Goal: Information Seeking & Learning: Learn about a topic

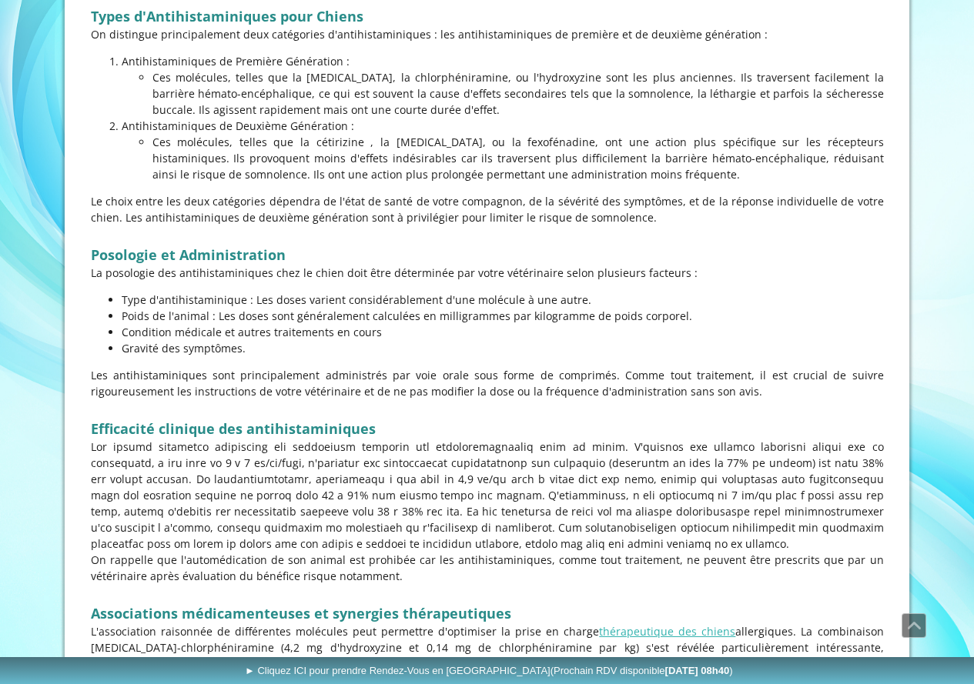
scroll to position [1077, 0]
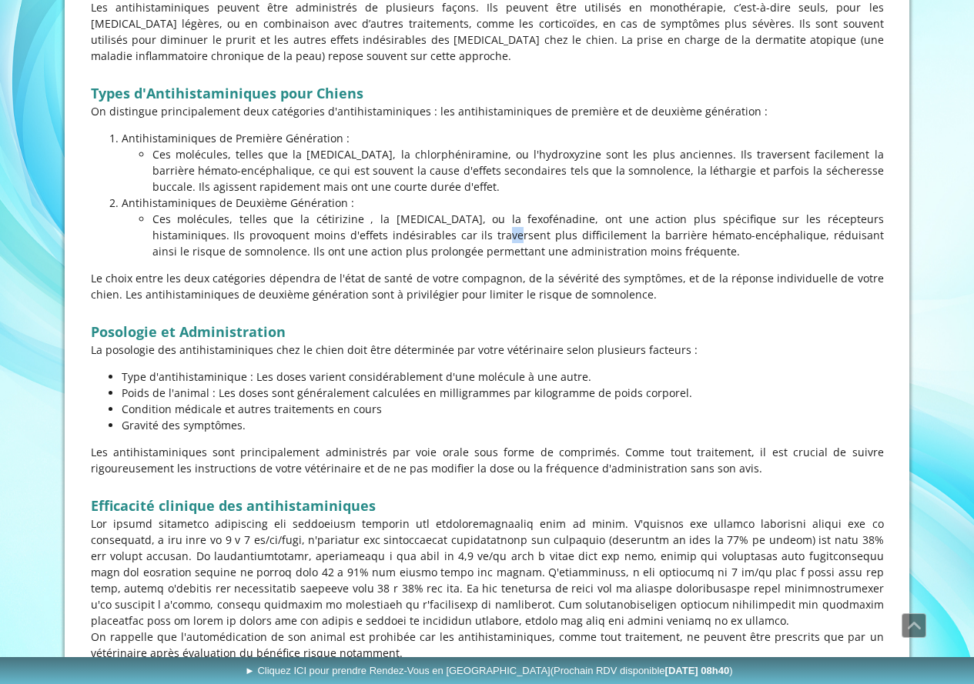
drag, startPoint x: 333, startPoint y: 229, endPoint x: 350, endPoint y: 228, distance: 16.9
click at [346, 229] on p "Ces molécules, telles que la cétirizine , la [MEDICAL_DATA], ou la fexofénadine…" at bounding box center [517, 235] width 731 height 48
drag, startPoint x: 332, startPoint y: 221, endPoint x: 342, endPoint y: 224, distance: 10.5
click at [338, 223] on p "Ces molécules, telles que la cétirizine , la [MEDICAL_DATA], ou la fexofénadine…" at bounding box center [517, 235] width 731 height 48
click at [499, 230] on p "Ces molécules, telles que la cétirizine , la [MEDICAL_DATA], ou la fexofénadine…" at bounding box center [517, 235] width 731 height 48
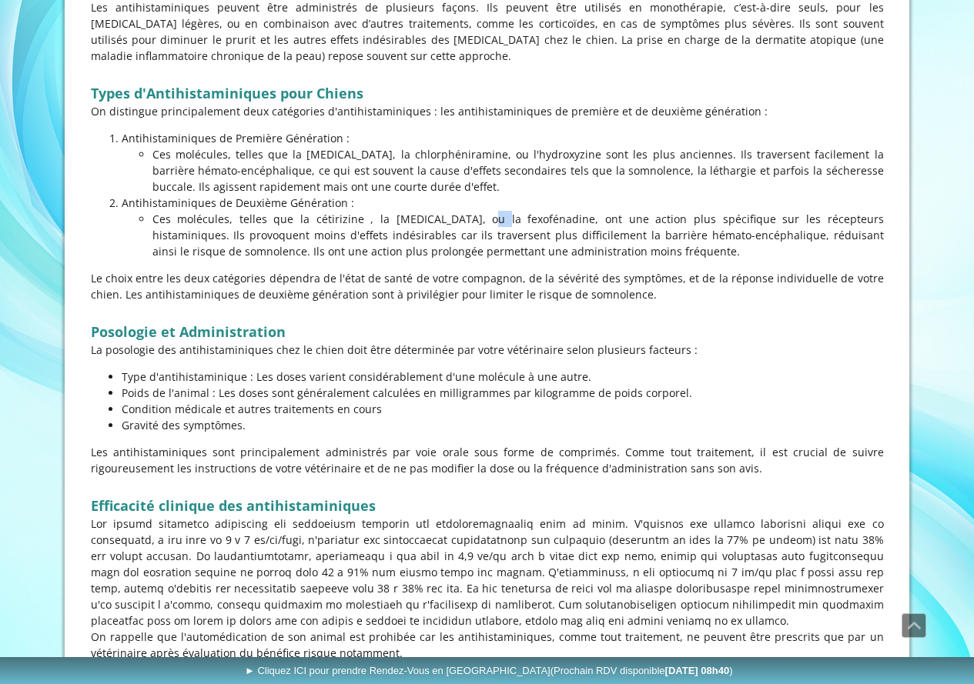
drag, startPoint x: 356, startPoint y: 214, endPoint x: 363, endPoint y: 215, distance: 7.8
click at [363, 215] on p "Ces molécules, telles que la cétirizine , la [MEDICAL_DATA], ou la fexofénadine…" at bounding box center [517, 235] width 731 height 48
drag, startPoint x: 299, startPoint y: 222, endPoint x: 344, endPoint y: 225, distance: 45.5
click at [344, 225] on p "Ces molécules, telles que la cétirizine , la [MEDICAL_DATA], ou la fexofénadine…" at bounding box center [517, 235] width 731 height 48
click at [374, 239] on p "Ces molécules, telles que la cétirizine , la [MEDICAL_DATA], ou la fexofénadine…" at bounding box center [517, 235] width 731 height 48
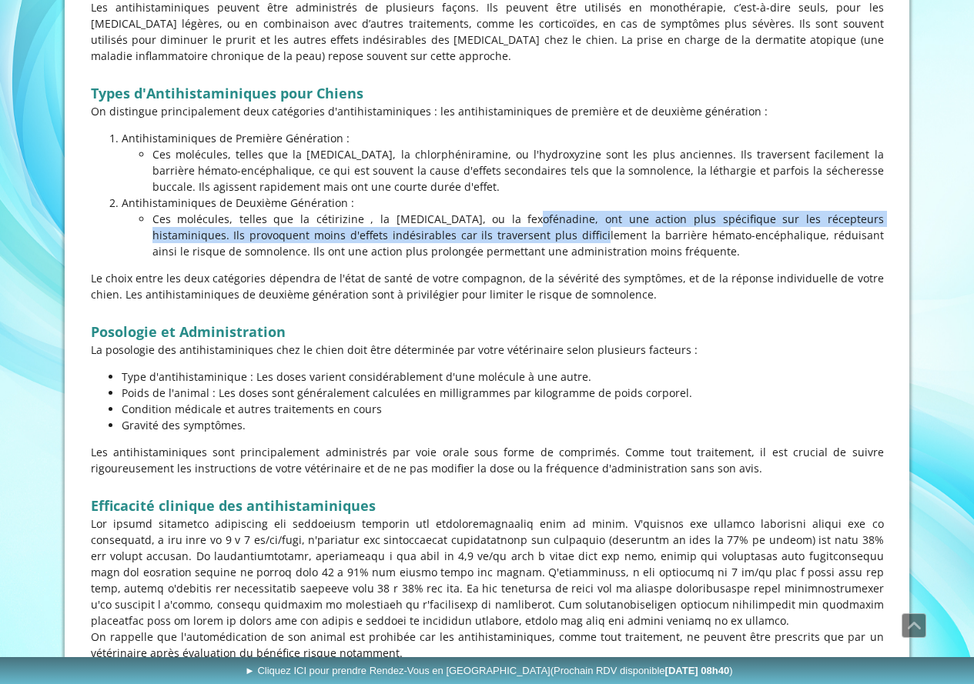
drag, startPoint x: 389, startPoint y: 225, endPoint x: 434, endPoint y: 228, distance: 45.5
click at [433, 228] on p "Ces molécules, telles que la cétirizine , la [MEDICAL_DATA], ou la fexofénadine…" at bounding box center [517, 235] width 731 height 48
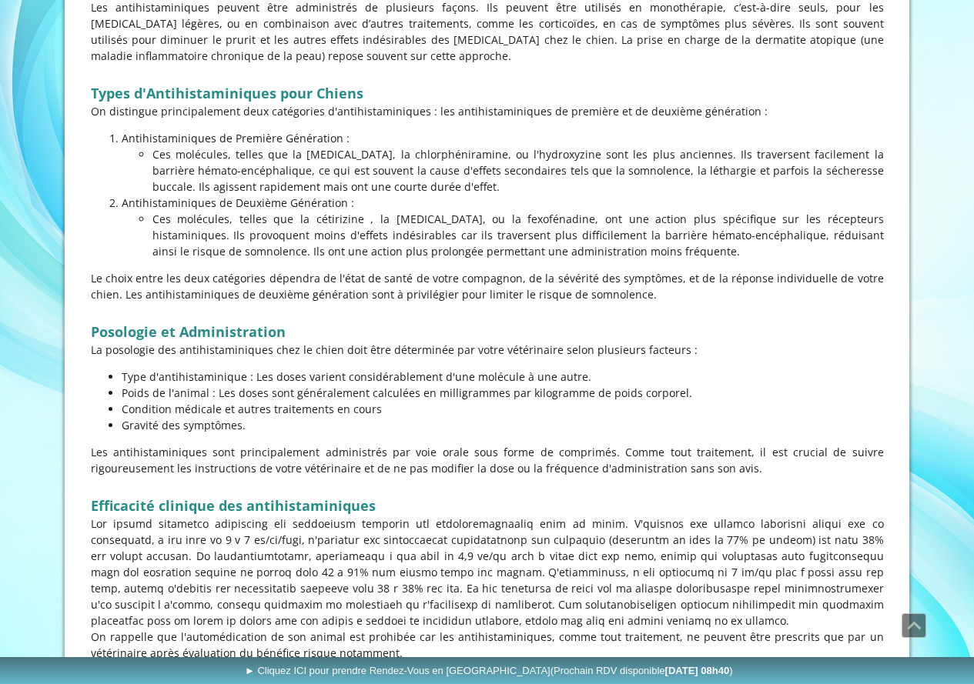
click at [472, 232] on p "Ces molécules, telles que la cétirizine , la [MEDICAL_DATA], ou la fexofénadine…" at bounding box center [517, 235] width 731 height 48
drag, startPoint x: 376, startPoint y: 218, endPoint x: 407, endPoint y: 225, distance: 32.3
click at [407, 225] on p "Ces molécules, telles que la cétirizine , la [MEDICAL_DATA], ou la fexofénadine…" at bounding box center [517, 235] width 731 height 48
click at [456, 223] on p "Ces molécules, telles que la cétirizine , la [MEDICAL_DATA], ou la fexofénadine…" at bounding box center [517, 235] width 731 height 48
drag, startPoint x: 469, startPoint y: 221, endPoint x: 505, endPoint y: 219, distance: 35.5
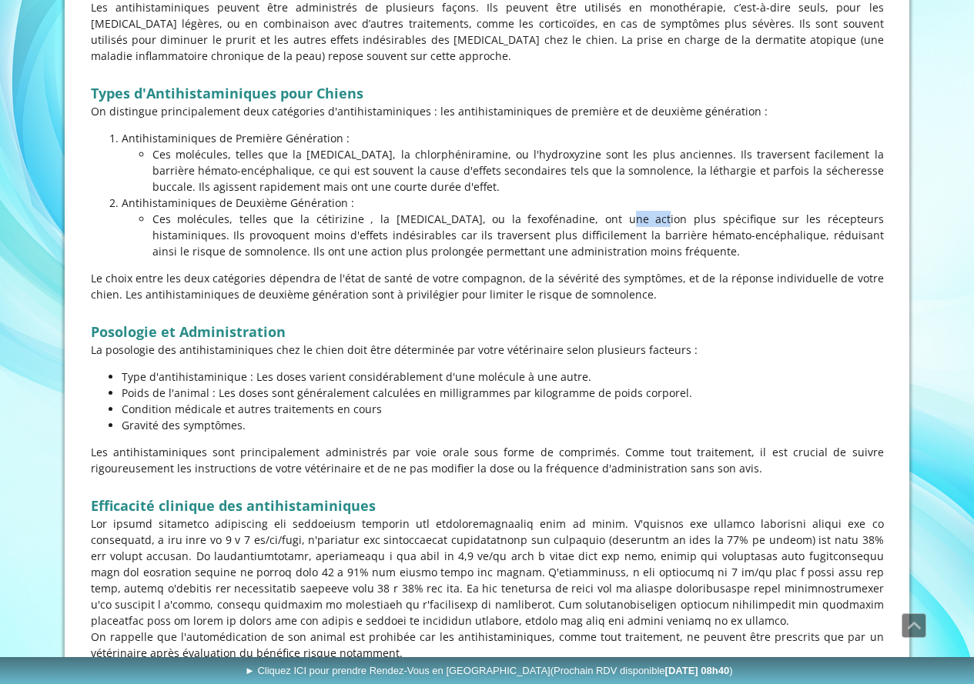
click at [505, 219] on p "Ces molécules, telles que la cétirizine , la [MEDICAL_DATA], ou la fexofénadine…" at bounding box center [517, 235] width 731 height 48
click at [543, 235] on p "Ces molécules, telles que la cétirizine , la [MEDICAL_DATA], ou la fexofénadine…" at bounding box center [517, 235] width 731 height 48
drag, startPoint x: 461, startPoint y: 219, endPoint x: 525, endPoint y: 222, distance: 63.9
click at [524, 222] on p "Ces molécules, telles que la cétirizine , la [MEDICAL_DATA], ou la fexofénadine…" at bounding box center [517, 235] width 731 height 48
click at [529, 230] on p "Ces molécules, telles que la cétirizine , la [MEDICAL_DATA], ou la fexofénadine…" at bounding box center [517, 235] width 731 height 48
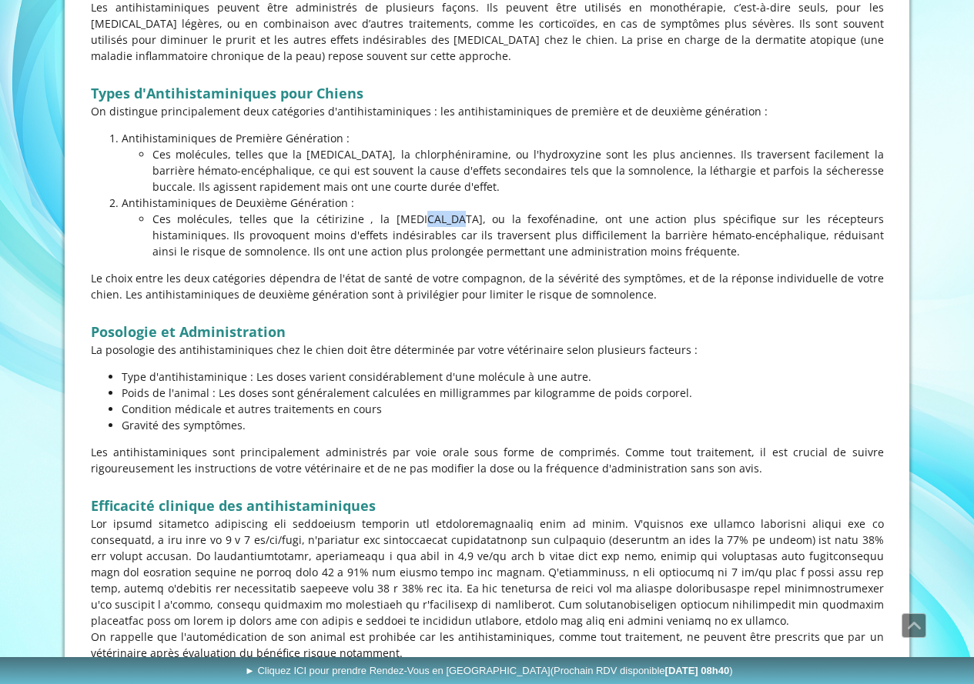
drag, startPoint x: 301, startPoint y: 222, endPoint x: 336, endPoint y: 225, distance: 35.5
click at [336, 225] on p "Ces molécules, telles que la cétirizine , la [MEDICAL_DATA], ou la fexofénadine…" at bounding box center [517, 235] width 731 height 48
click at [354, 242] on p "Ces molécules, telles que la cétirizine , la [MEDICAL_DATA], ou la fexofénadine…" at bounding box center [517, 235] width 731 height 48
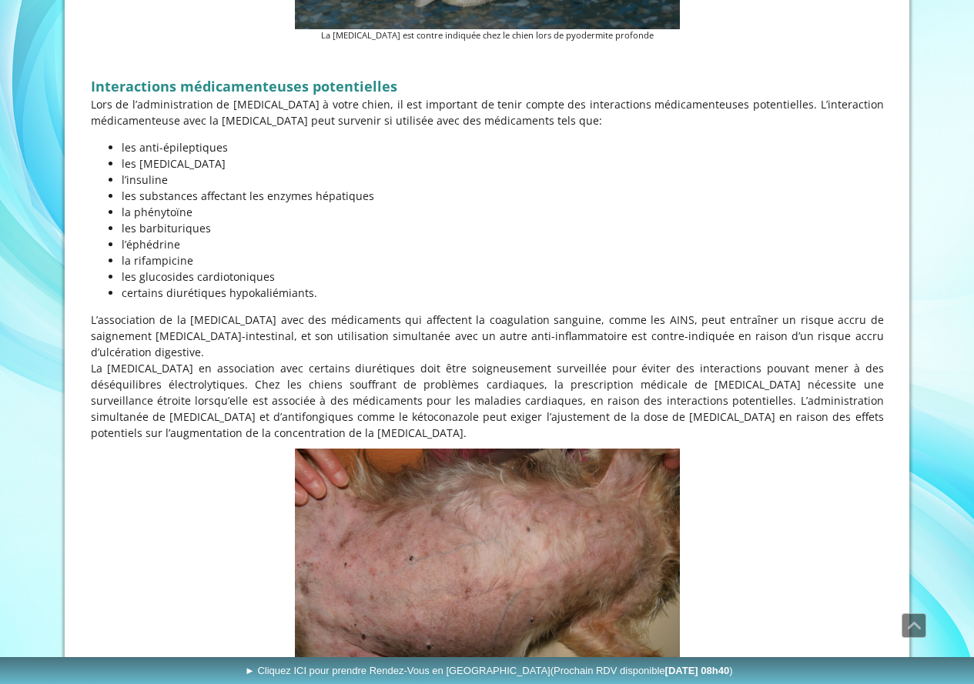
scroll to position [6129, 0]
